Goal: Obtain resource: Obtain resource

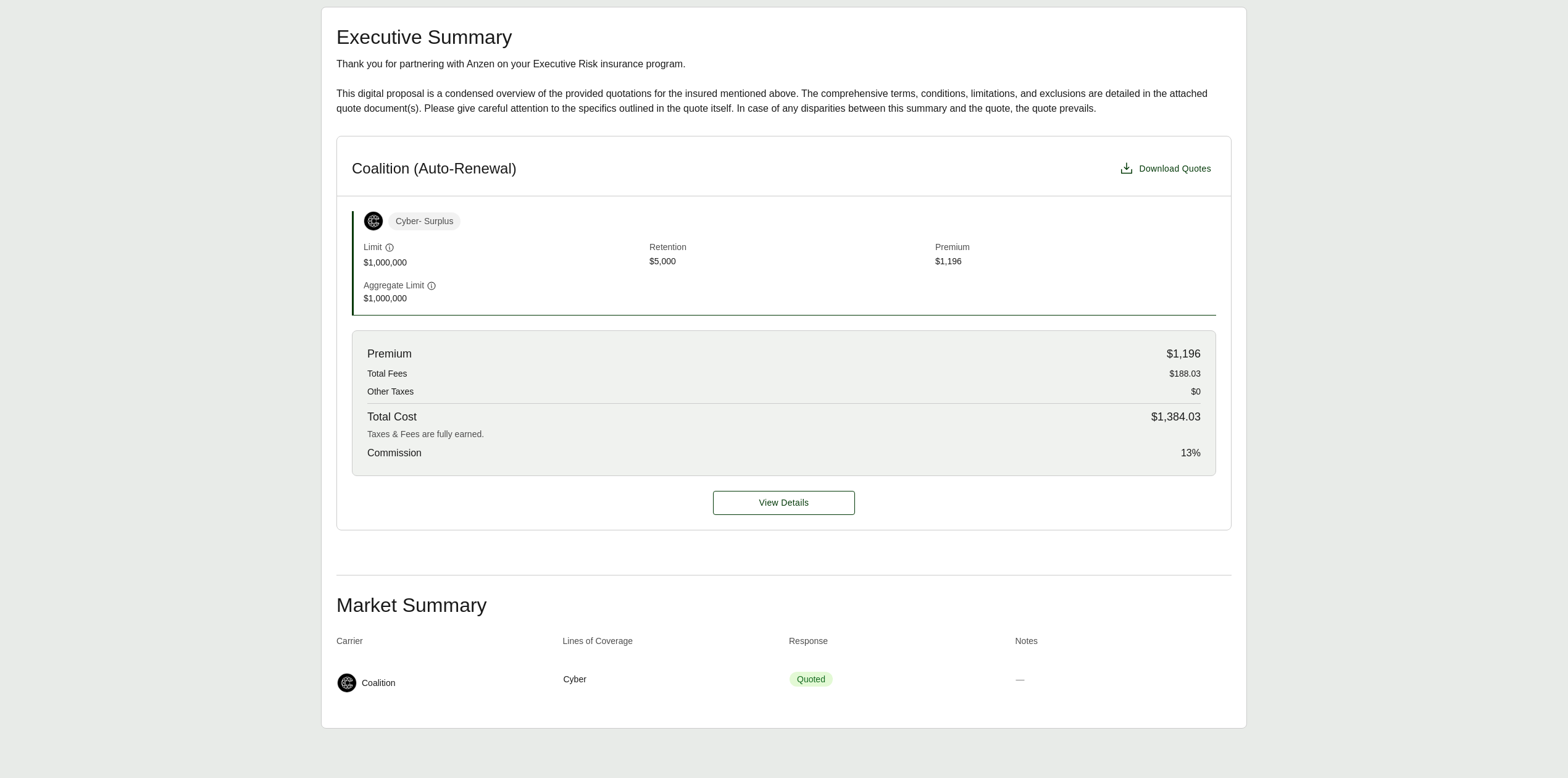
scroll to position [225, 0]
click at [1161, 171] on span "Download Quotes" at bounding box center [1175, 169] width 72 height 13
click at [836, 504] on button "View Details" at bounding box center [784, 503] width 142 height 24
click at [837, 500] on button "View Details" at bounding box center [784, 503] width 142 height 24
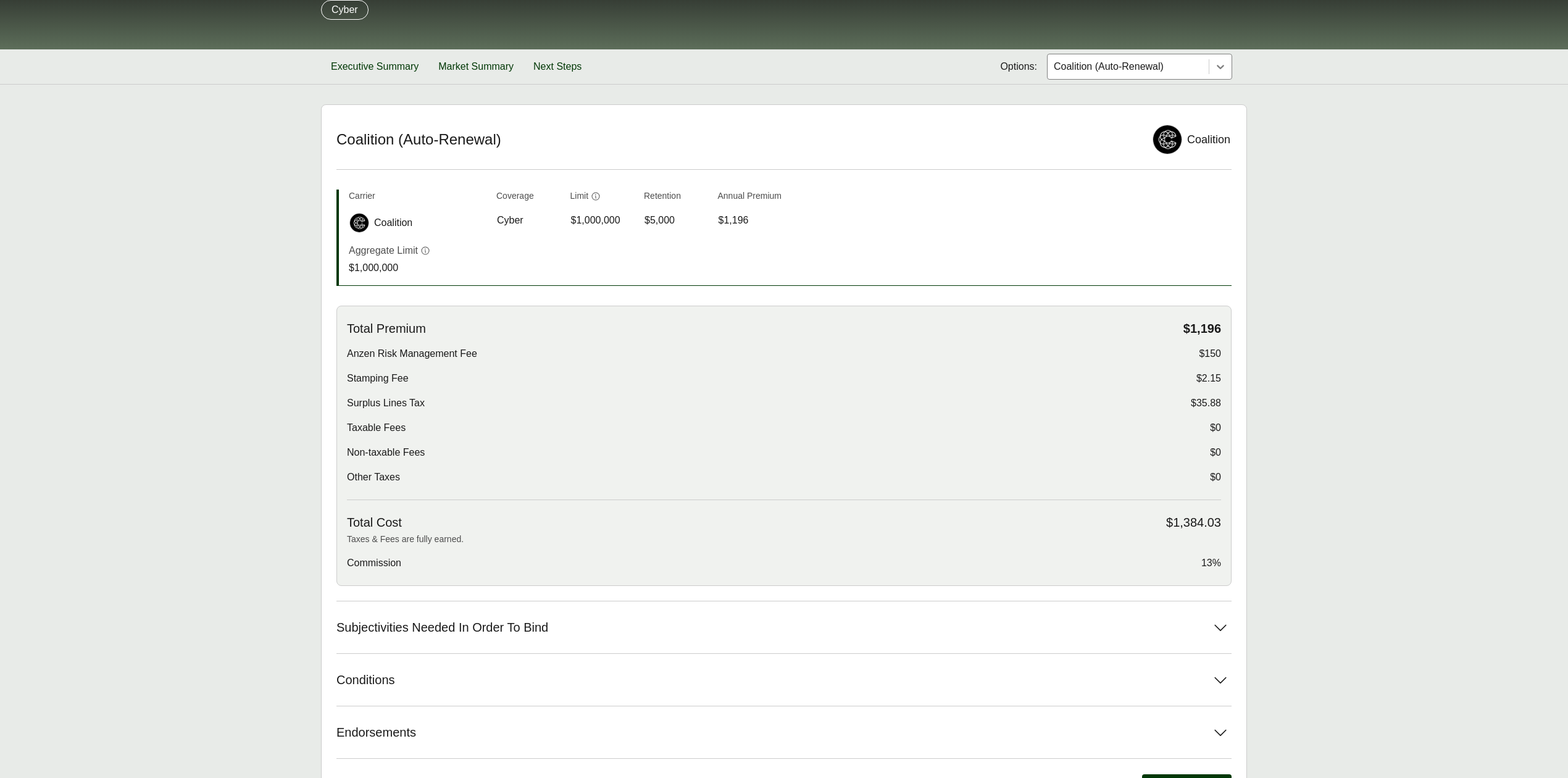
scroll to position [211, 0]
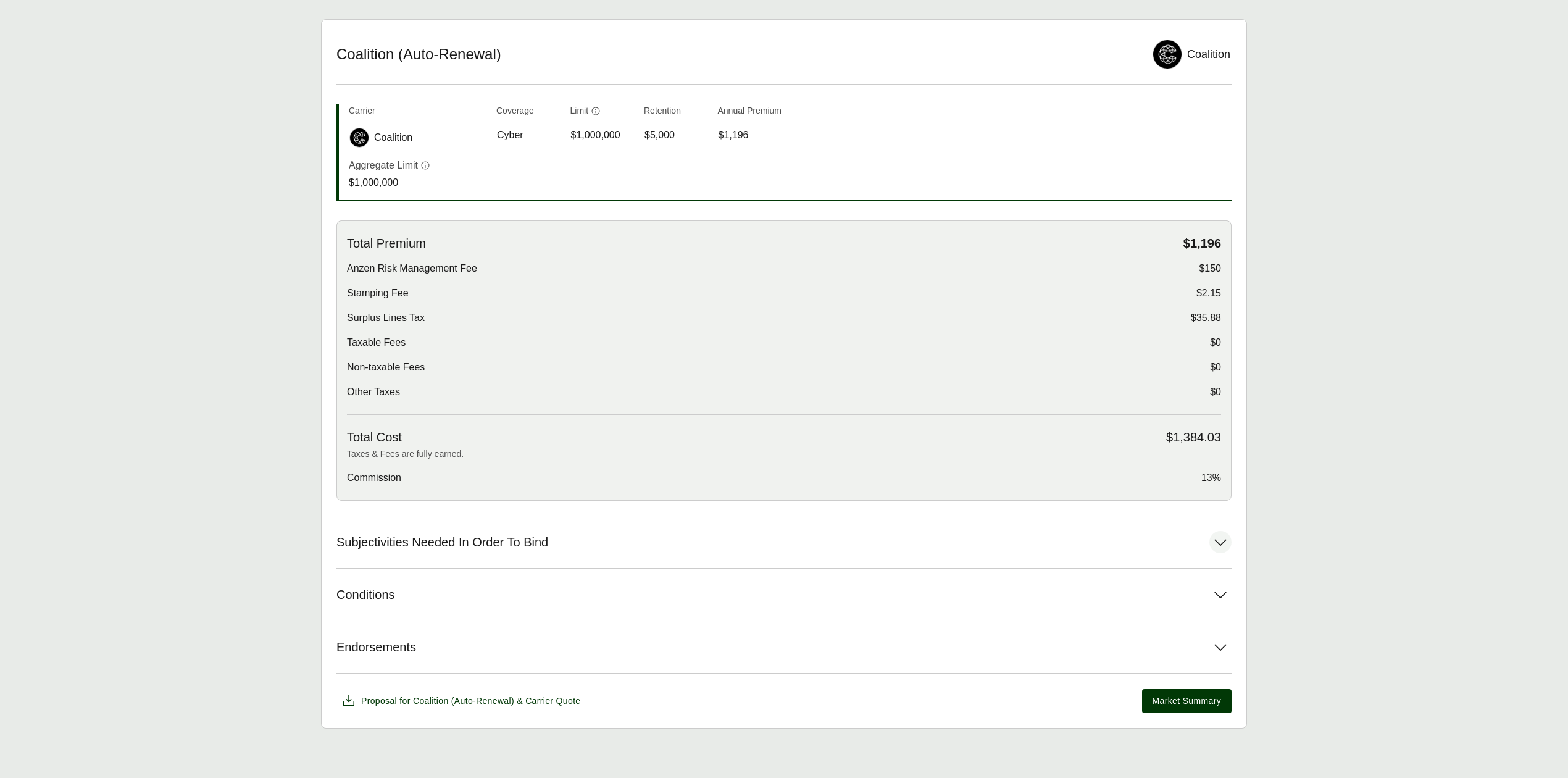
click at [605, 527] on button "Subjectivities Needed In Order To Bind" at bounding box center [784, 542] width 895 height 52
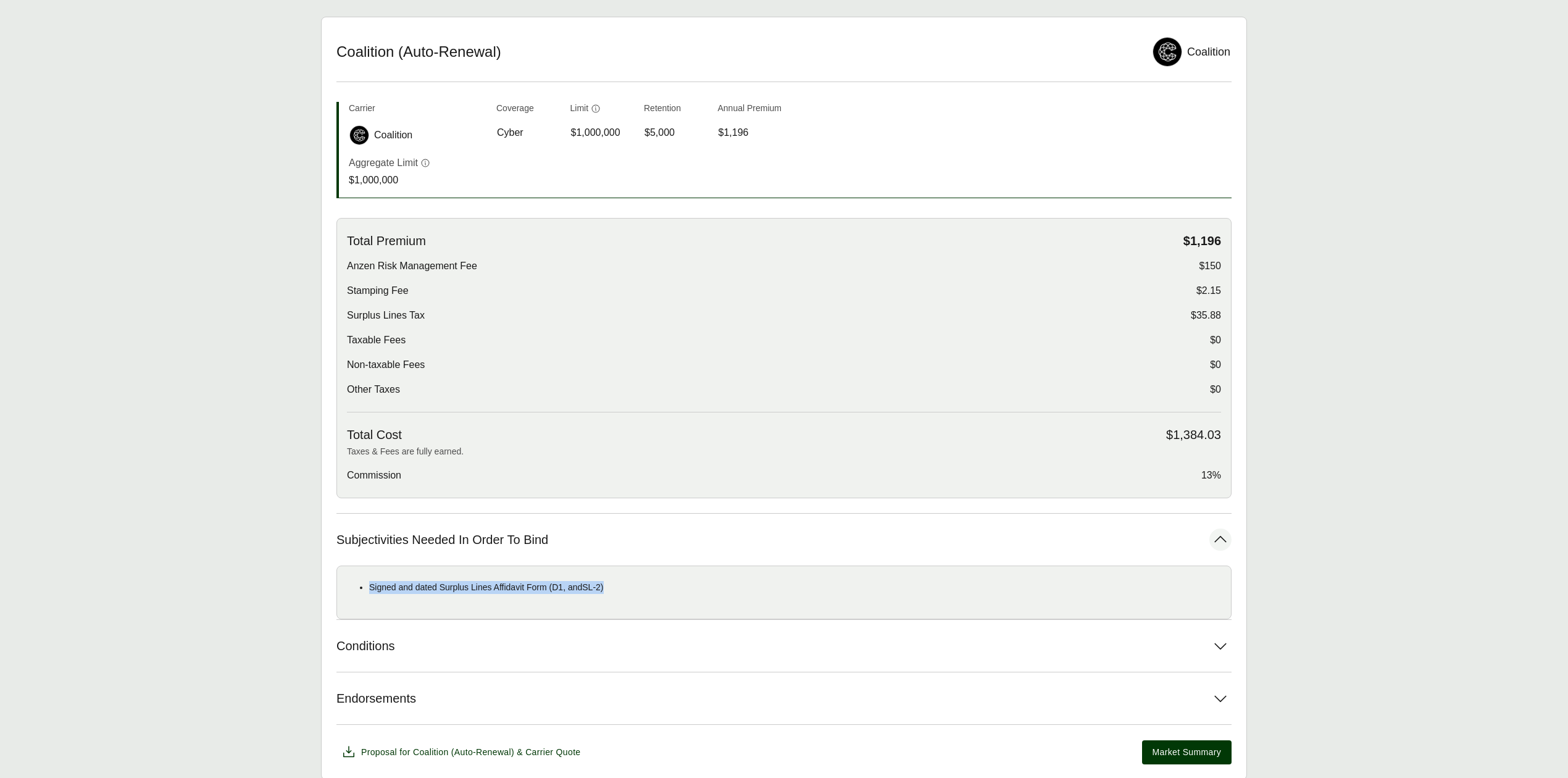
drag, startPoint x: 369, startPoint y: 590, endPoint x: 640, endPoint y: 591, distance: 271.0
click at [640, 591] on ul "Signed and dated Surplus Lines Affidavit Form (D1, andSL-2)" at bounding box center [784, 588] width 874 height 13
copy p "Signed and dated Surplus Lines Affidavit Form (D1, andSL-2)"
